Goal: Find specific page/section: Find specific page/section

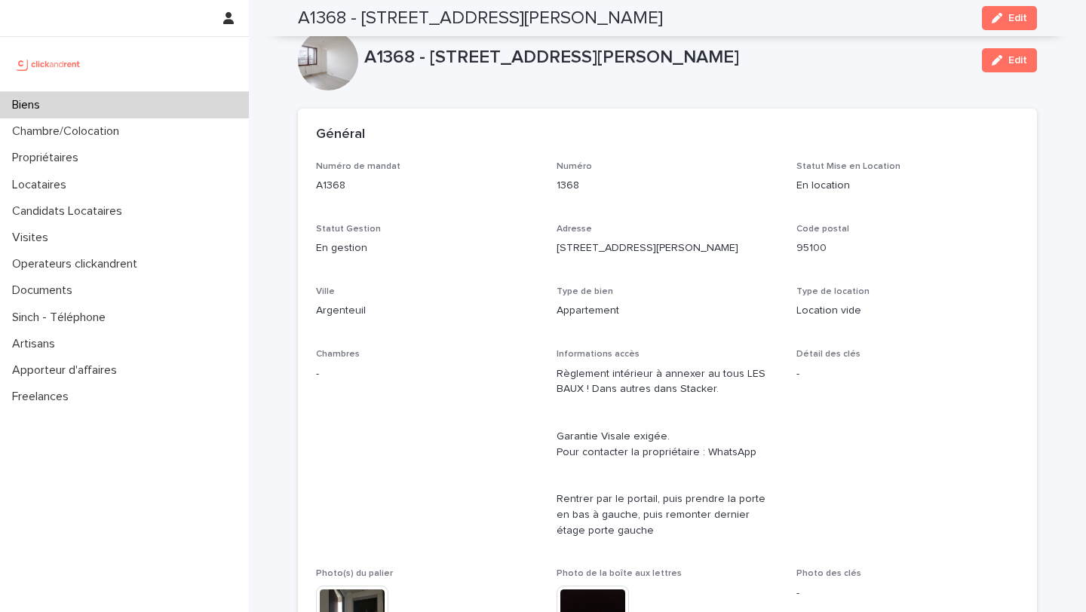
scroll to position [1456, 0]
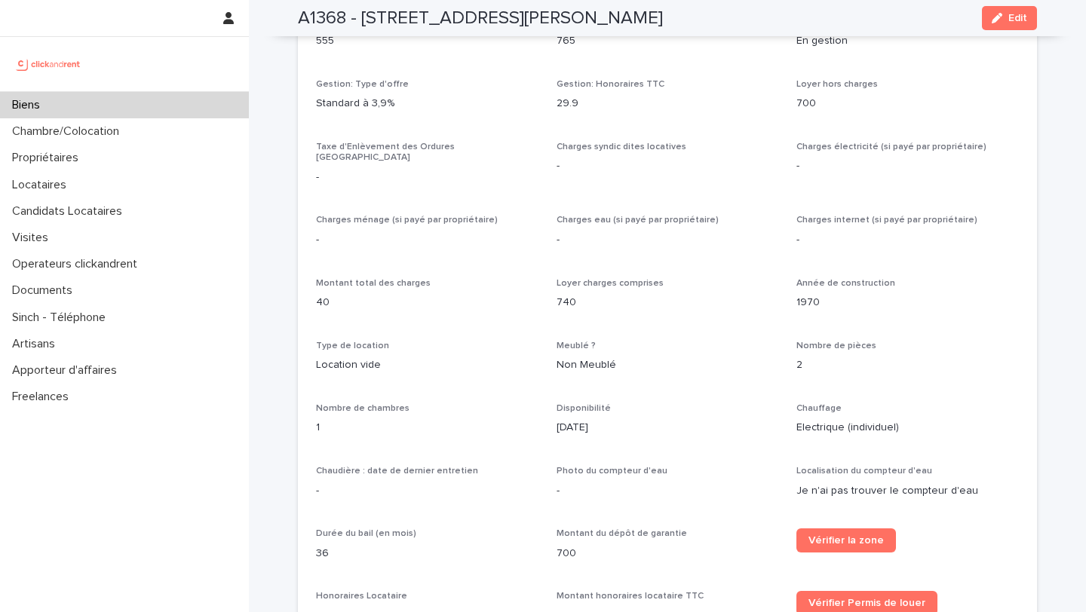
click at [19, 100] on p "Biens" at bounding box center [29, 105] width 46 height 14
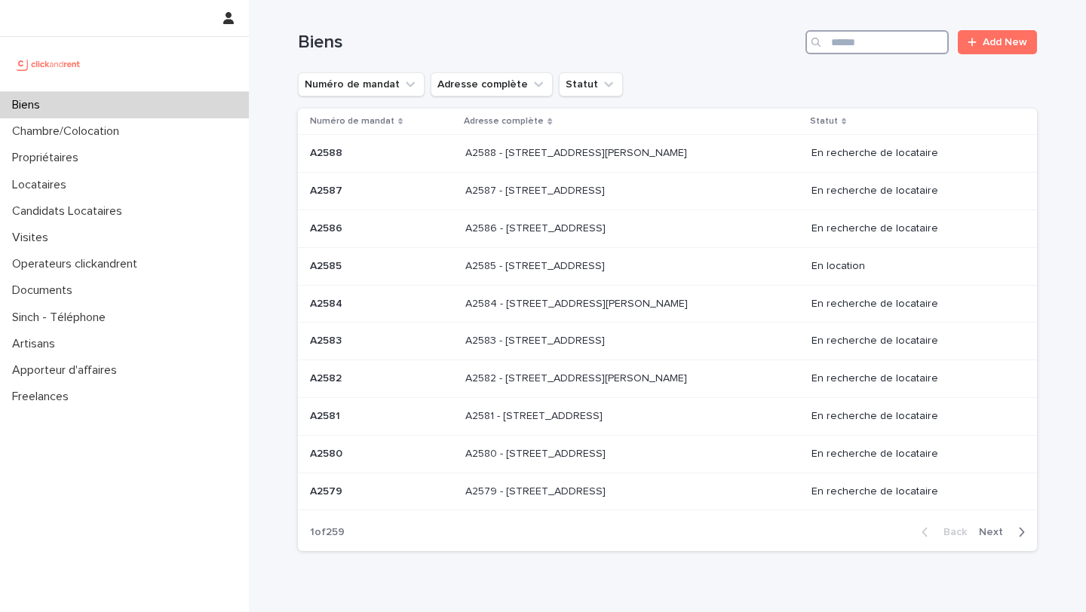
click at [842, 43] on input "Search" at bounding box center [876, 42] width 143 height 24
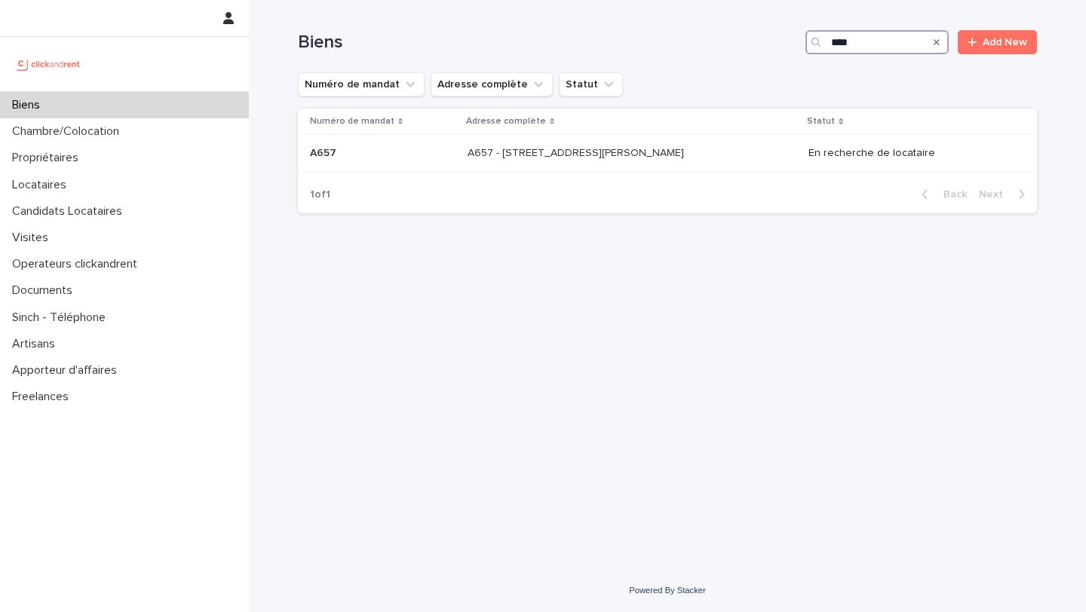
type input "****"
